Goal: Task Accomplishment & Management: Use online tool/utility

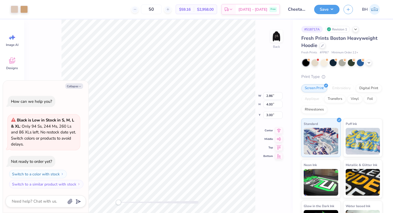
type textarea "x"
type input "5.31"
type input "7.43"
click at [280, 35] on img at bounding box center [276, 36] width 21 height 21
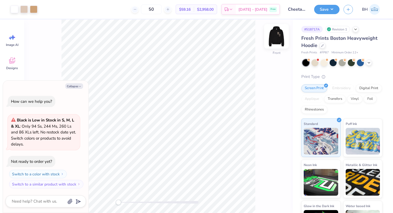
click at [279, 36] on img at bounding box center [276, 36] width 21 height 21
click at [277, 41] on img at bounding box center [276, 36] width 21 height 21
click at [274, 40] on img at bounding box center [276, 36] width 21 height 21
click at [273, 42] on img at bounding box center [276, 36] width 21 height 21
click at [278, 36] on img at bounding box center [276, 36] width 21 height 21
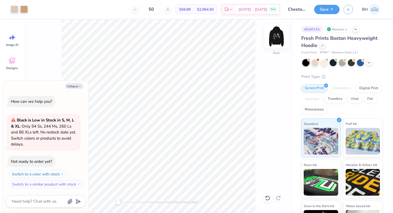
click at [281, 32] on img at bounding box center [276, 36] width 21 height 21
click at [279, 38] on img at bounding box center [276, 36] width 21 height 21
click at [277, 37] on img at bounding box center [276, 36] width 21 height 21
click at [73, 89] on button "Collapse" at bounding box center [74, 86] width 18 height 6
type textarea "x"
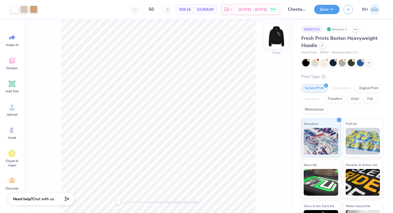
click at [278, 40] on img at bounding box center [276, 36] width 21 height 21
click at [279, 38] on img at bounding box center [276, 36] width 21 height 21
click at [16, 60] on div "Designs" at bounding box center [11, 63] width 19 height 20
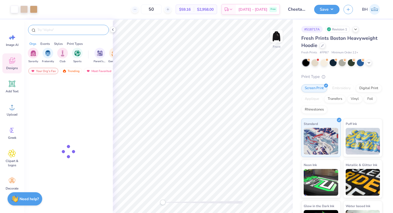
click at [52, 28] on input "text" at bounding box center [71, 29] width 68 height 5
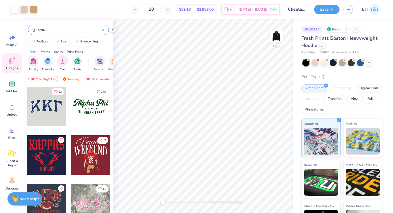
type input "delta"
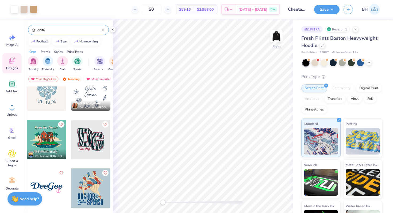
scroll to position [212, 0]
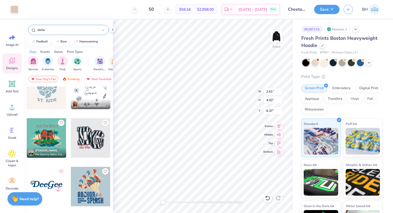
click at [233, 92] on div "Front W 2.51 2.51 " H 4.02 4.02 " Y 6.37 6.37 " Center Middle Top Bottom" at bounding box center [203, 117] width 180 height 194
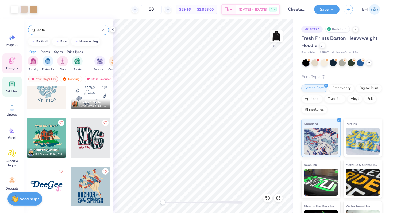
click at [13, 87] on icon at bounding box center [12, 84] width 8 height 8
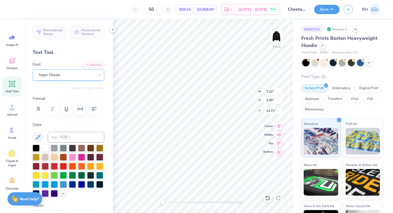
click at [61, 73] on div "Super Dream" at bounding box center [66, 75] width 56 height 8
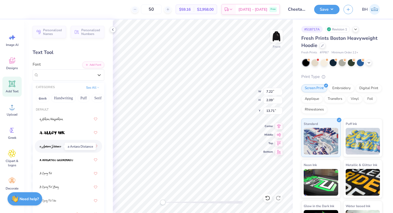
click at [55, 146] on img at bounding box center [51, 147] width 22 height 4
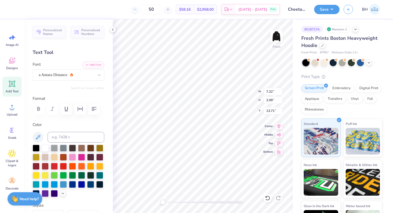
type textarea "Delta"
type textarea "elta"
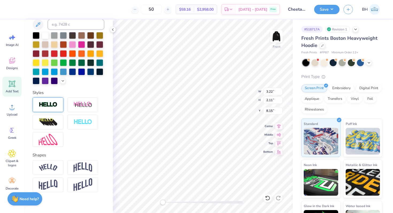
click at [49, 103] on img at bounding box center [48, 105] width 19 height 6
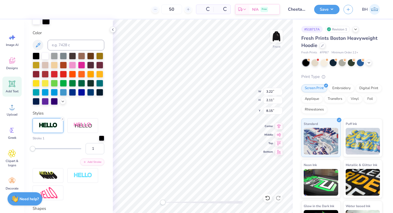
scroll to position [133, 0]
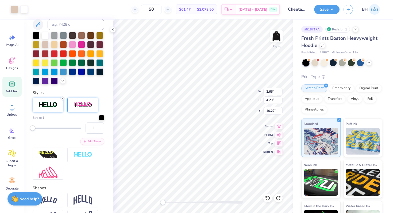
type input "11.08"
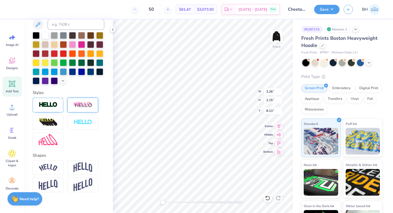
type textarea "amma"
type input "3.24"
type input "4.42"
type input "6.31"
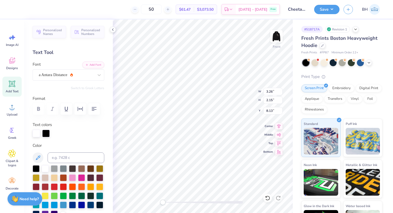
type textarea "D"
click at [232, 95] on div "Front W 2.17 2.17 " H 2.71 2.71 " Y 7.93 7.93 " Center Middle Top Bottom" at bounding box center [203, 117] width 180 height 194
type input "3.28"
type input "4.09"
type input "6.55"
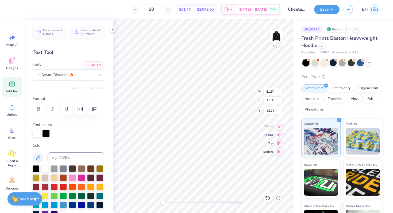
type textarea "Gamma"
type textarea "G"
click at [39, 133] on div at bounding box center [36, 132] width 7 height 7
click at [38, 154] on button at bounding box center [38, 158] width 11 height 11
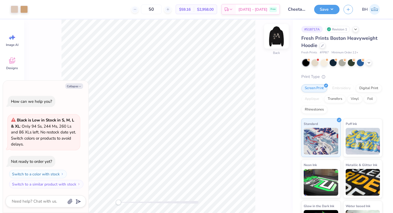
click at [276, 38] on img at bounding box center [276, 36] width 21 height 21
click at [273, 40] on img at bounding box center [276, 36] width 21 height 21
type textarea "x"
type input "5.57"
type input "7.79"
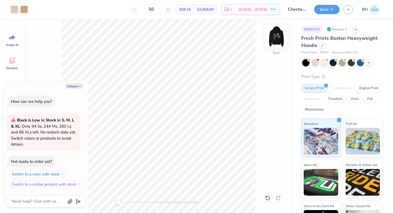
click at [276, 37] on img at bounding box center [276, 36] width 21 height 21
click at [78, 85] on button "Collapse" at bounding box center [74, 86] width 18 height 6
type textarea "x"
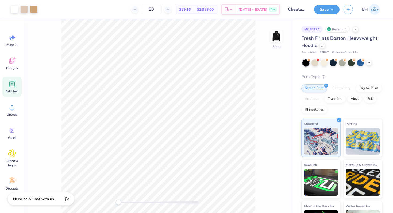
click at [10, 84] on icon at bounding box center [12, 84] width 5 height 5
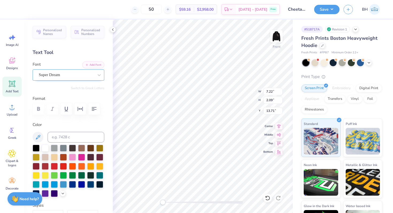
click at [60, 78] on div "Super Dream" at bounding box center [66, 75] width 56 height 8
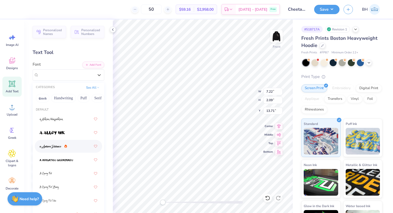
click at [54, 144] on span at bounding box center [51, 147] width 22 height 6
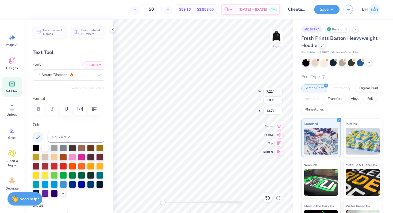
type textarea "D"
type input "3.38"
type input "4.23"
type input "6.22"
click at [10, 85] on icon at bounding box center [12, 84] width 5 height 5
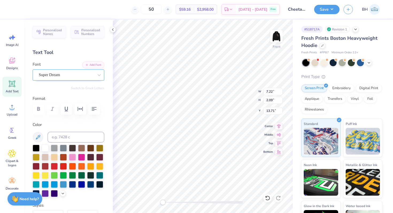
click at [74, 79] on div "Super Dream" at bounding box center [69, 74] width 72 height 11
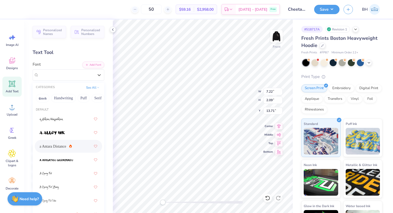
drag, startPoint x: 51, startPoint y: 147, endPoint x: 61, endPoint y: 140, distance: 12.2
click at [51, 147] on span "a Antara Distance" at bounding box center [53, 147] width 27 height 6
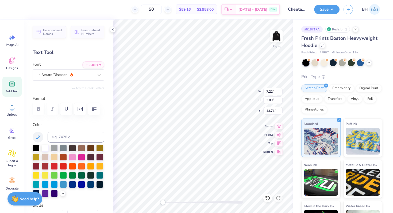
type textarea "elta"
type input "10.52"
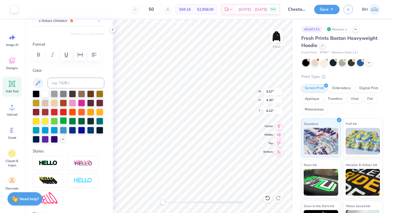
scroll to position [90, 0]
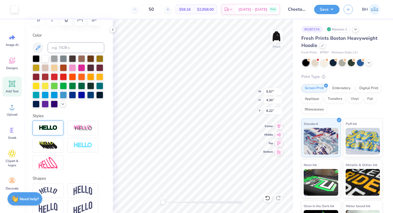
click at [53, 129] on img at bounding box center [48, 128] width 19 height 6
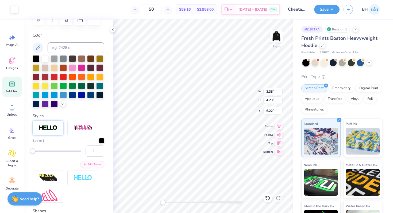
type input "3.38"
type input "4.23"
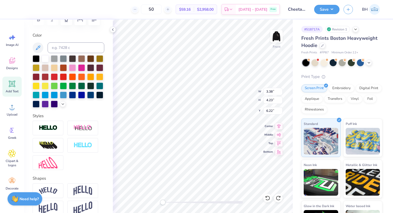
click at [65, 128] on div at bounding box center [69, 145] width 72 height 49
click at [61, 128] on div at bounding box center [48, 128] width 31 height 15
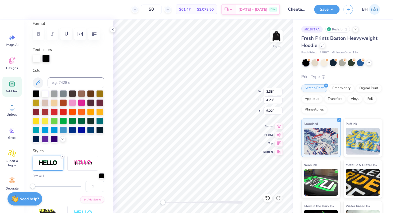
scroll to position [54, 0]
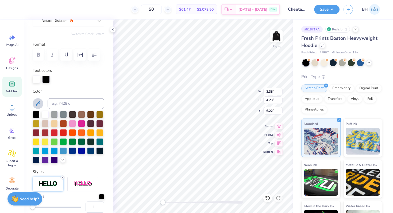
click at [39, 101] on icon at bounding box center [38, 104] width 6 height 6
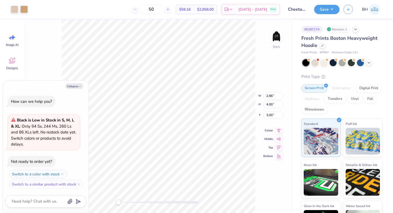
type textarea "x"
type input "4.78"
type input "6.69"
click at [276, 44] on img at bounding box center [276, 36] width 21 height 21
click at [74, 84] on button "Collapse" at bounding box center [74, 86] width 18 height 6
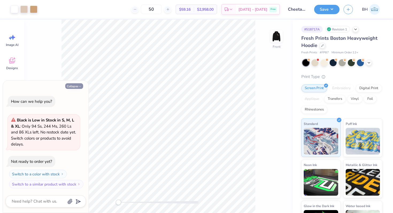
type textarea "x"
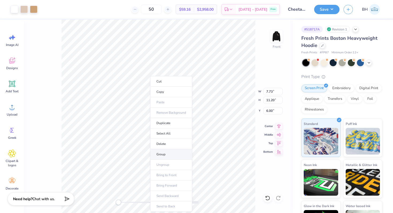
click at [163, 156] on li "Group" at bounding box center [171, 154] width 42 height 10
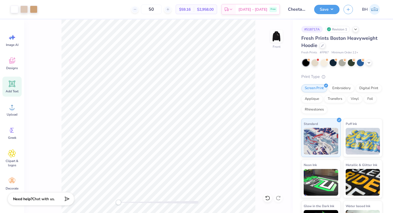
click at [16, 88] on icon at bounding box center [12, 84] width 8 height 8
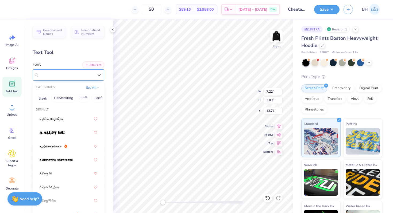
click at [48, 70] on div "Super Dream" at bounding box center [69, 74] width 72 height 11
click at [58, 144] on span at bounding box center [51, 147] width 22 height 6
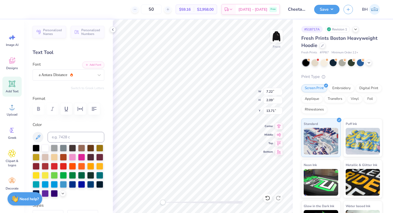
type textarea "D"
type input "3.96"
type input "4.96"
type input "7.37"
type input "3.22"
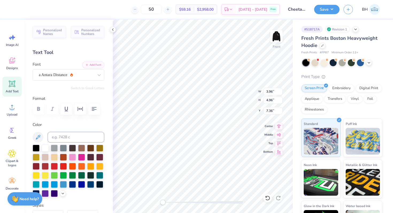
type input "4.04"
type input "8.28"
type textarea "Delta"
type textarea "elta"
click at [15, 91] on span "Add Text" at bounding box center [12, 91] width 13 height 4
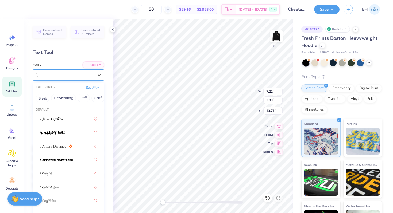
click at [57, 73] on div "Super Dream" at bounding box center [66, 75] width 56 height 8
click at [58, 148] on span "a Antara Distance" at bounding box center [53, 147] width 27 height 6
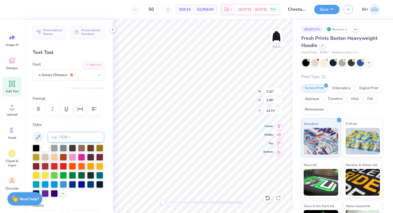
type textarea "D"
type input "3.27"
type input "4.10"
type input "7.46"
type input "4.86"
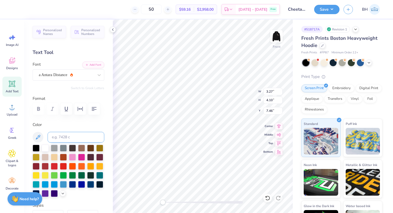
type input "3.19"
type input "7.88"
type input "3.81"
type input "2.50"
type input "8.57"
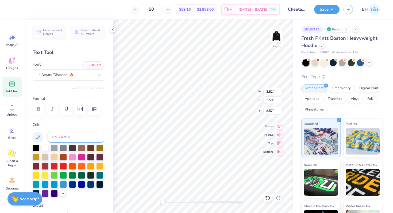
type input "3.27"
type input "4.10"
type input "7.88"
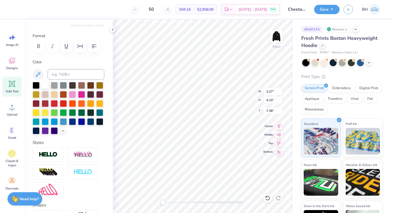
scroll to position [67, 0]
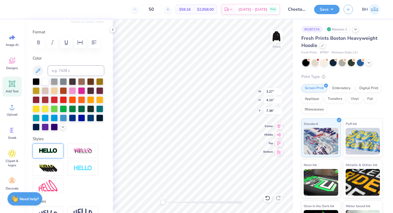
click at [58, 147] on div at bounding box center [48, 151] width 31 height 15
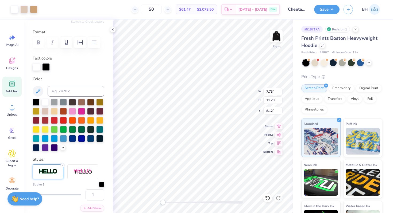
type input "3.33"
type input "4.16"
type input "7.35"
click at [37, 68] on div at bounding box center [36, 66] width 7 height 7
click at [66, 94] on input at bounding box center [76, 91] width 57 height 11
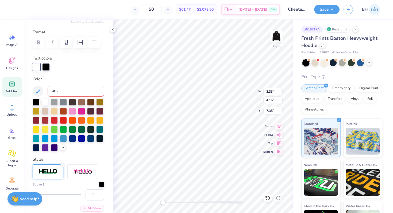
type input "482"
click at [45, 102] on div at bounding box center [45, 101] width 7 height 7
click at [46, 68] on div at bounding box center [45, 66] width 7 height 7
click at [63, 93] on input at bounding box center [76, 91] width 57 height 11
type input "2"
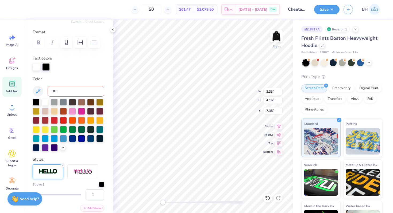
type input "3"
type input "482"
click at [266, 199] on icon at bounding box center [267, 198] width 5 height 5
click at [63, 92] on input at bounding box center [76, 91] width 57 height 11
type input "728"
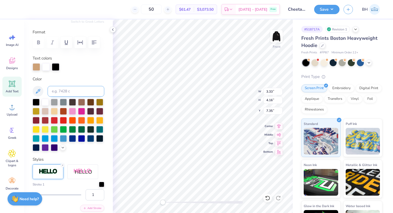
click at [266, 201] on icon at bounding box center [267, 198] width 5 height 5
click at [48, 68] on div at bounding box center [45, 66] width 7 height 7
click at [56, 88] on input at bounding box center [76, 91] width 57 height 11
type input "728"
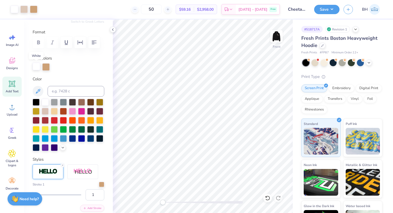
click at [37, 67] on div at bounding box center [36, 66] width 7 height 7
click at [57, 91] on input at bounding box center [76, 91] width 57 height 11
type input "482"
click at [48, 67] on div at bounding box center [45, 66] width 7 height 7
click at [45, 100] on div at bounding box center [45, 101] width 7 height 7
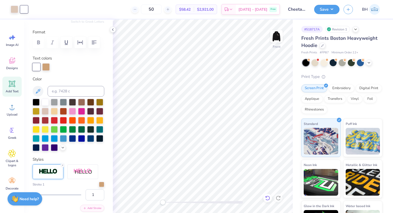
click at [267, 197] on icon at bounding box center [267, 198] width 5 height 5
click at [36, 67] on div at bounding box center [36, 66] width 7 height 7
click at [45, 66] on div at bounding box center [45, 66] width 7 height 7
click at [47, 69] on div at bounding box center [45, 66] width 7 height 7
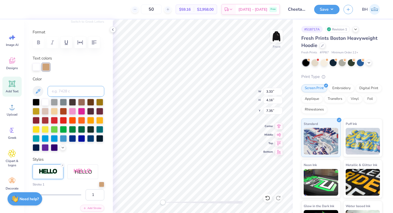
click at [57, 91] on input at bounding box center [76, 91] width 57 height 11
type input "482"
type input "7.32"
click at [35, 69] on div at bounding box center [36, 66] width 7 height 7
click at [80, 102] on div at bounding box center [81, 101] width 7 height 7
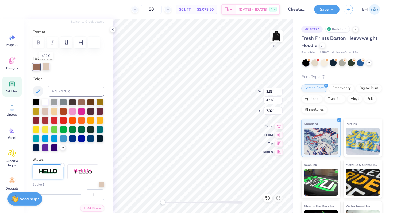
click at [45, 64] on div at bounding box center [45, 66] width 7 height 7
click at [43, 101] on div at bounding box center [45, 101] width 7 height 7
click at [36, 64] on div at bounding box center [36, 66] width 7 height 7
click at [78, 88] on input at bounding box center [76, 91] width 57 height 11
type input "728"
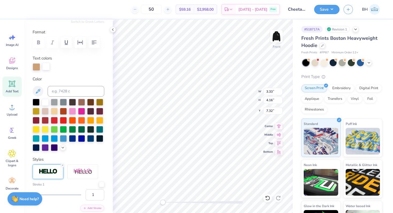
click at [48, 65] on div at bounding box center [45, 66] width 7 height 7
click at [55, 87] on input at bounding box center [76, 91] width 57 height 11
type input "482"
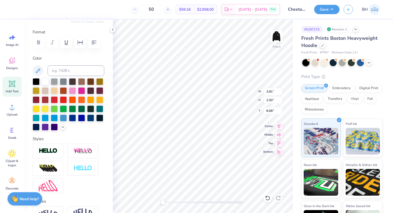
type input "3.81"
type input "2.50"
type input "8.68"
click at [59, 71] on input at bounding box center [76, 70] width 57 height 11
type input "482"
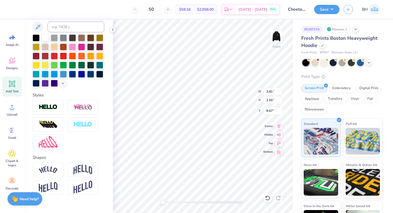
scroll to position [118, 0]
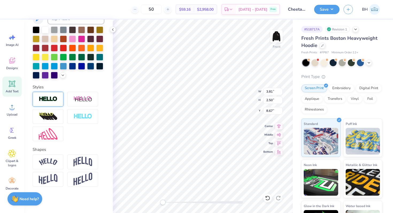
click at [48, 104] on div at bounding box center [48, 99] width 31 height 15
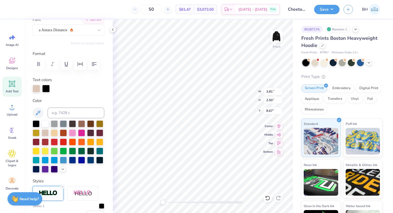
scroll to position [0, 0]
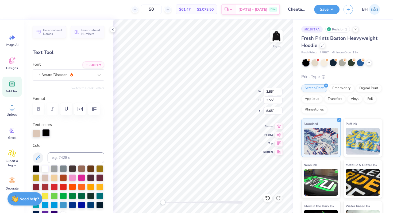
click at [48, 134] on div at bounding box center [45, 132] width 7 height 7
click at [60, 156] on input at bounding box center [76, 158] width 57 height 11
type input "728"
click at [74, 180] on div at bounding box center [72, 177] width 7 height 7
click at [267, 197] on icon at bounding box center [267, 198] width 5 height 5
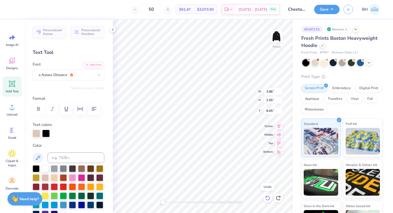
click at [267, 197] on icon at bounding box center [267, 198] width 5 height 5
type input "3.81"
type input "2.50"
type input "8.67"
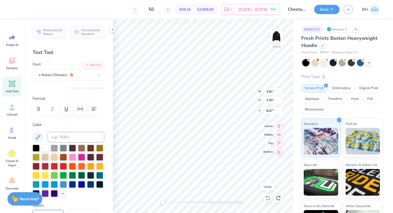
click at [267, 197] on icon at bounding box center [267, 198] width 5 height 5
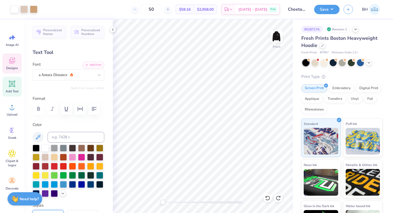
click at [16, 66] on span "Designs" at bounding box center [12, 68] width 12 height 4
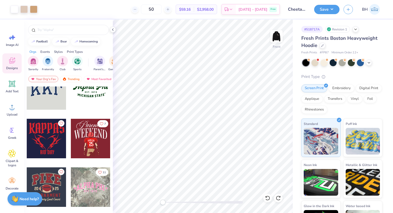
scroll to position [17, 0]
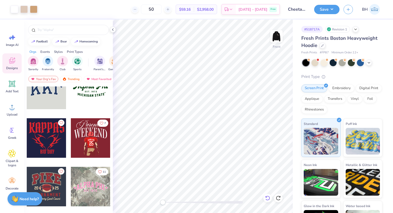
click at [266, 195] on div at bounding box center [267, 198] width 9 height 9
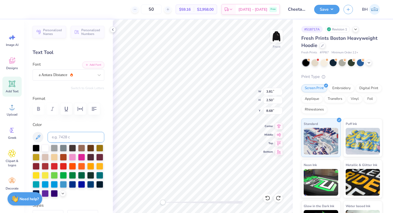
scroll to position [118, 0]
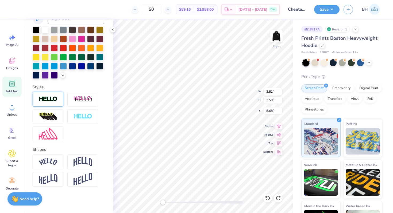
click at [54, 103] on div at bounding box center [48, 99] width 31 height 15
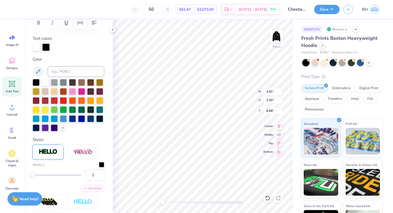
scroll to position [0, 0]
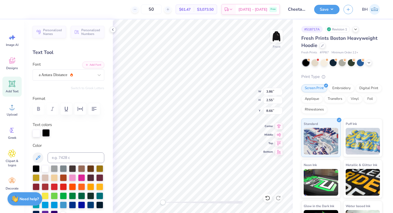
click at [47, 133] on div at bounding box center [45, 132] width 7 height 7
click at [57, 157] on input at bounding box center [76, 158] width 57 height 11
type input "482"
click at [35, 136] on div at bounding box center [36, 132] width 7 height 7
click at [46, 167] on div at bounding box center [45, 168] width 7 height 7
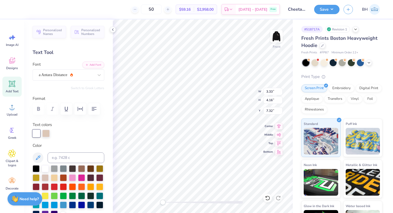
click at [90, 125] on div "Text colors" at bounding box center [69, 130] width 72 height 16
drag, startPoint x: 163, startPoint y: 203, endPoint x: 173, endPoint y: 201, distance: 10.6
click at [173, 201] on div "Accessibility label" at bounding box center [172, 202] width 5 height 5
drag, startPoint x: 173, startPoint y: 204, endPoint x: 164, endPoint y: 204, distance: 9.1
click at [164, 204] on div "Accessibility label" at bounding box center [165, 202] width 5 height 5
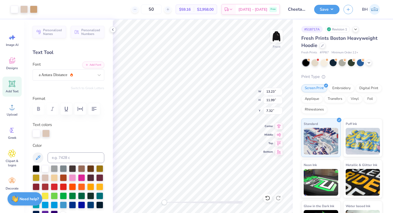
type input "13.23"
type input "11.99"
click at [266, 196] on icon at bounding box center [267, 198] width 5 height 5
click at [37, 134] on div at bounding box center [36, 132] width 7 height 7
click at [46, 171] on div at bounding box center [45, 168] width 7 height 7
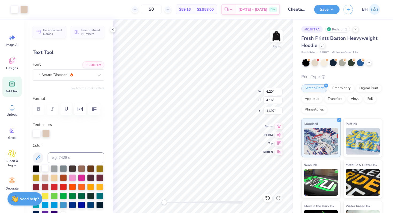
type input "11.96"
type textarea "G"
type textarea "amma"
type input "7.37"
type input "8.90"
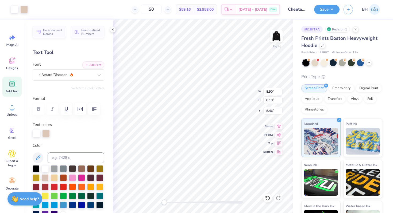
type input "8.10"
type input "8.57"
type input "12.24"
type input "8.60"
type input "7.73"
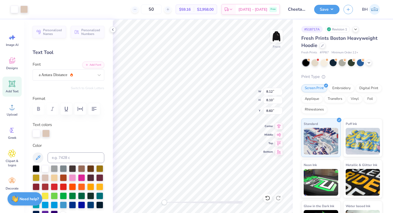
type input "11.20"
type input "8.12"
click at [158, 192] on div "Front" at bounding box center [203, 117] width 180 height 194
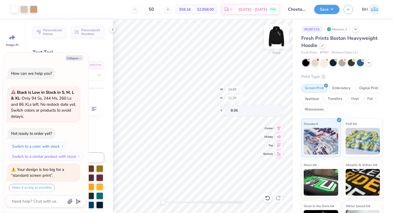
scroll to position [16, 0]
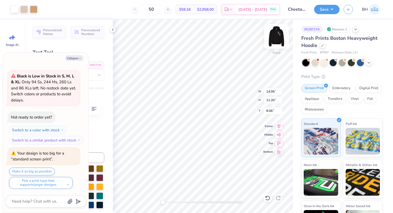
type textarea "x"
type input "6.49"
click at [274, 39] on img at bounding box center [276, 36] width 21 height 21
type textarea "x"
type input "5.51"
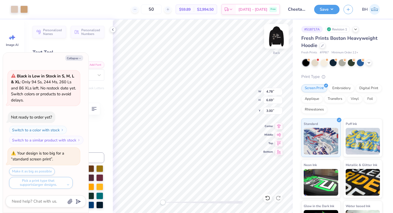
type input "7.71"
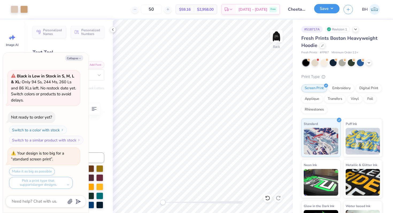
click at [330, 8] on button "Save" at bounding box center [326, 8] width 25 height 9
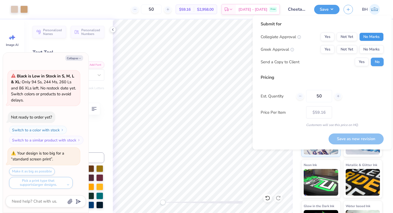
click at [369, 35] on button "No Marks" at bounding box center [371, 37] width 24 height 9
click at [325, 51] on button "Yes" at bounding box center [327, 49] width 14 height 9
click at [343, 138] on button "Save as new revision" at bounding box center [355, 139] width 55 height 11
type textarea "x"
type input "– –"
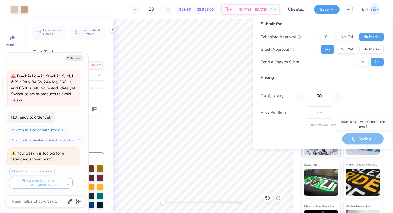
type textarea "x"
type input "$59.16"
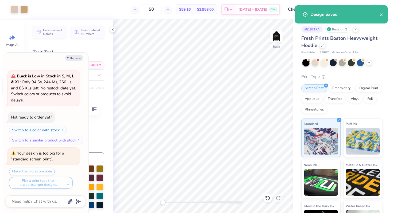
type textarea "x"
